Goal: Answer question/provide support

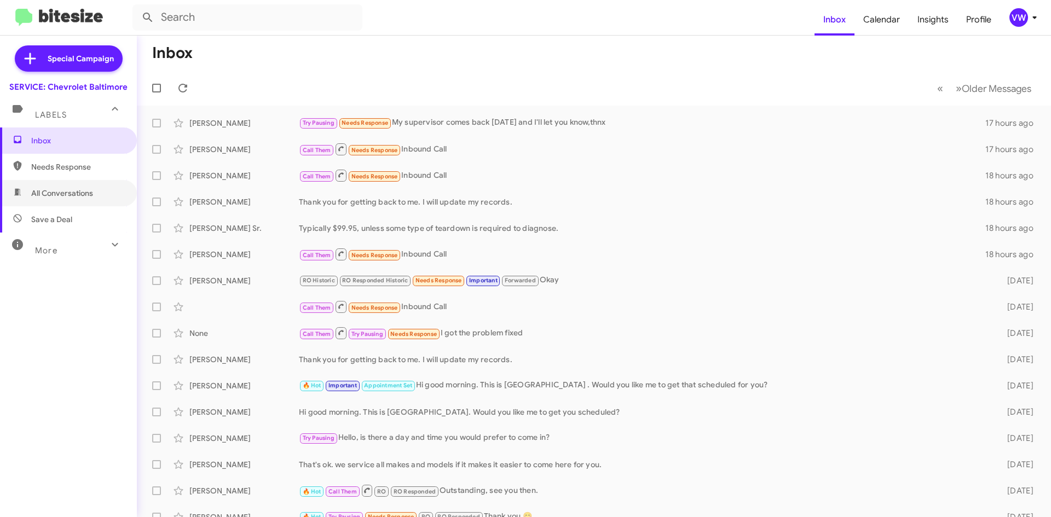
click at [54, 192] on span "All Conversations" at bounding box center [62, 193] width 62 height 11
type input "in:all-conversations"
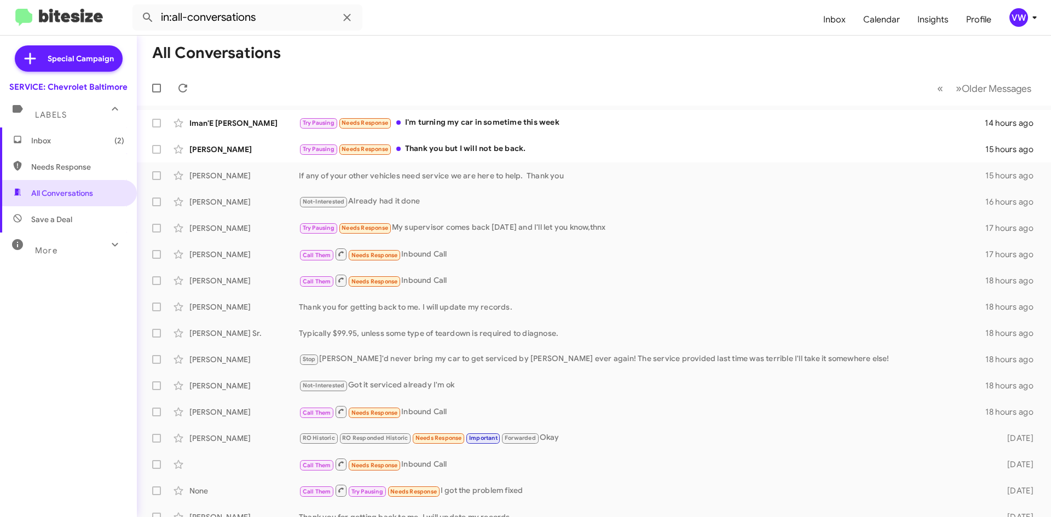
click at [430, 152] on div "Try Pausing Needs Response Thank you but I will not be back." at bounding box center [642, 149] width 686 height 13
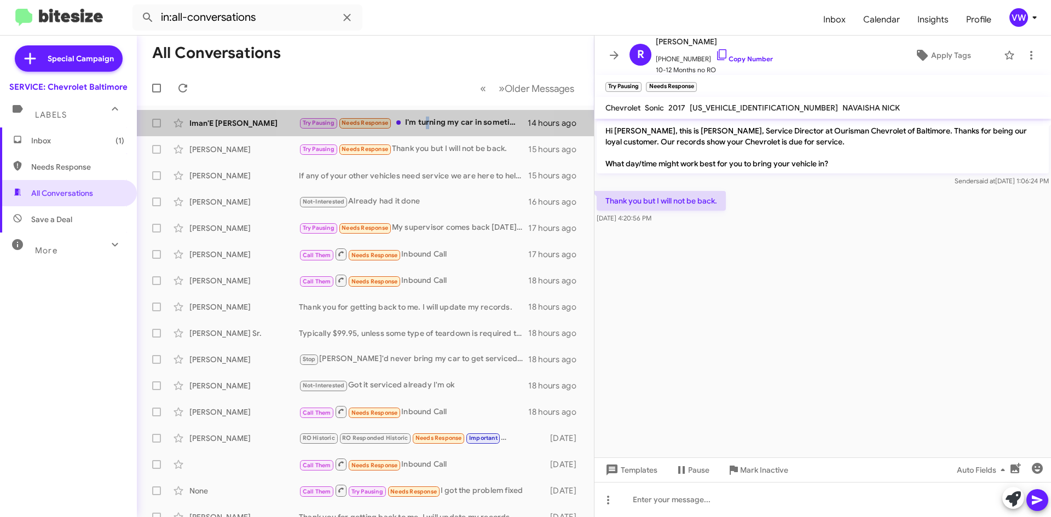
click at [427, 120] on div "Try Pausing Needs Response I'm turning my car in sometime this week" at bounding box center [413, 123] width 229 height 13
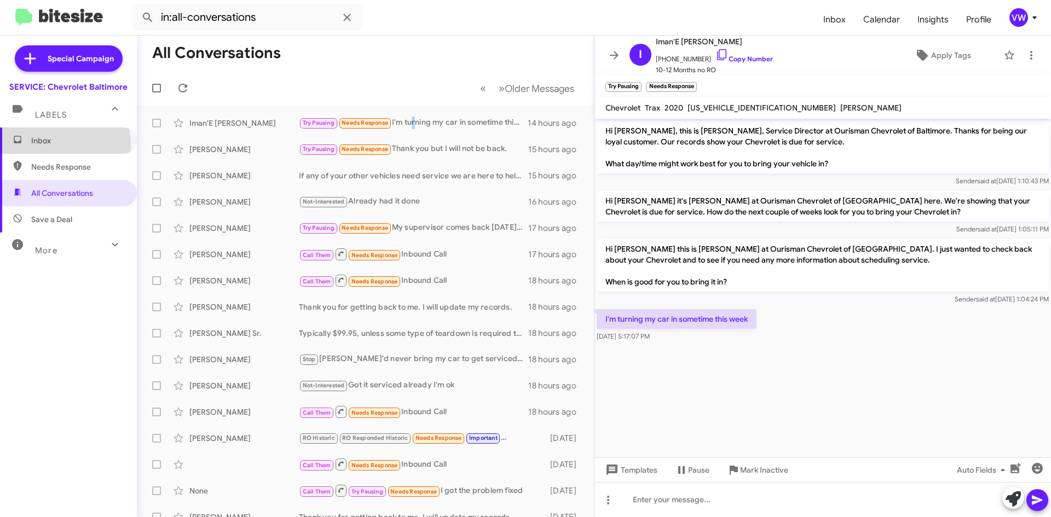
click at [55, 145] on span "Inbox" at bounding box center [77, 140] width 93 height 11
